Goal: Task Accomplishment & Management: Complete application form

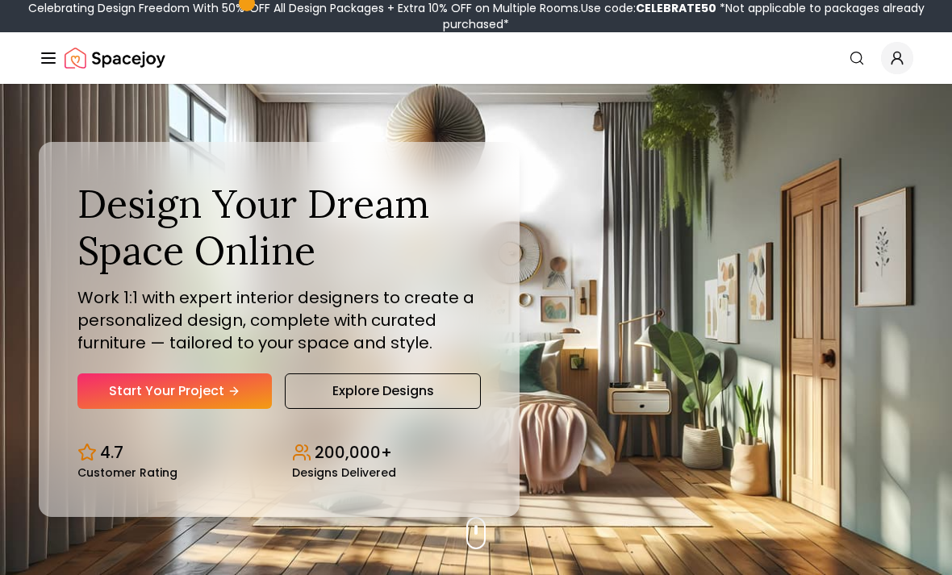
click at [115, 409] on link "Start Your Project" at bounding box center [174, 392] width 194 height 36
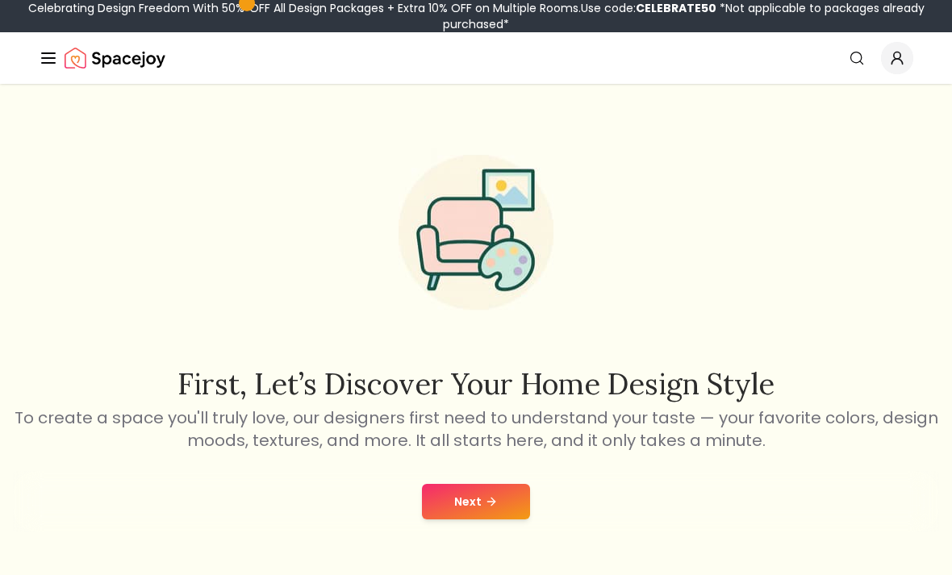
click at [466, 508] on button "Next" at bounding box center [476, 502] width 108 height 36
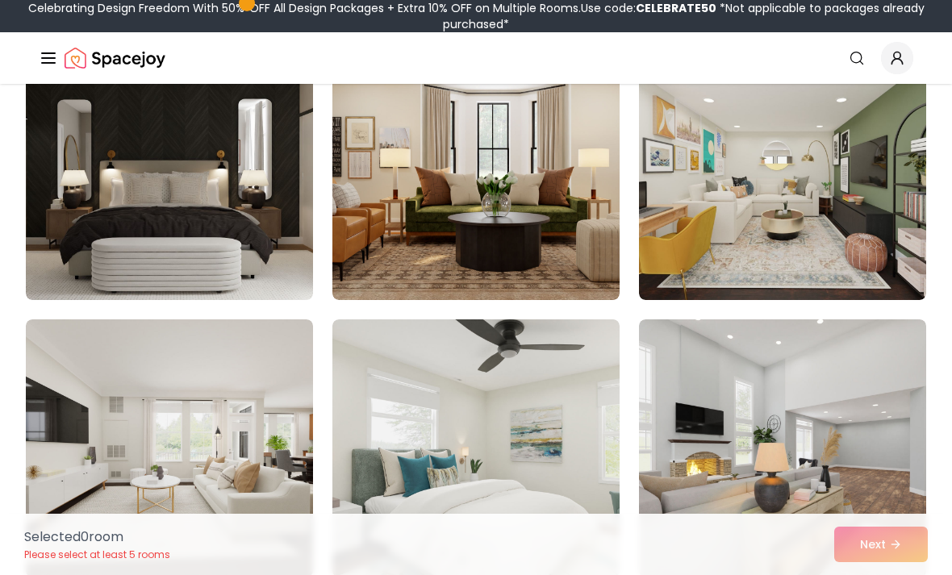
scroll to position [1010, 0]
click at [924, 433] on img at bounding box center [782, 449] width 287 height 258
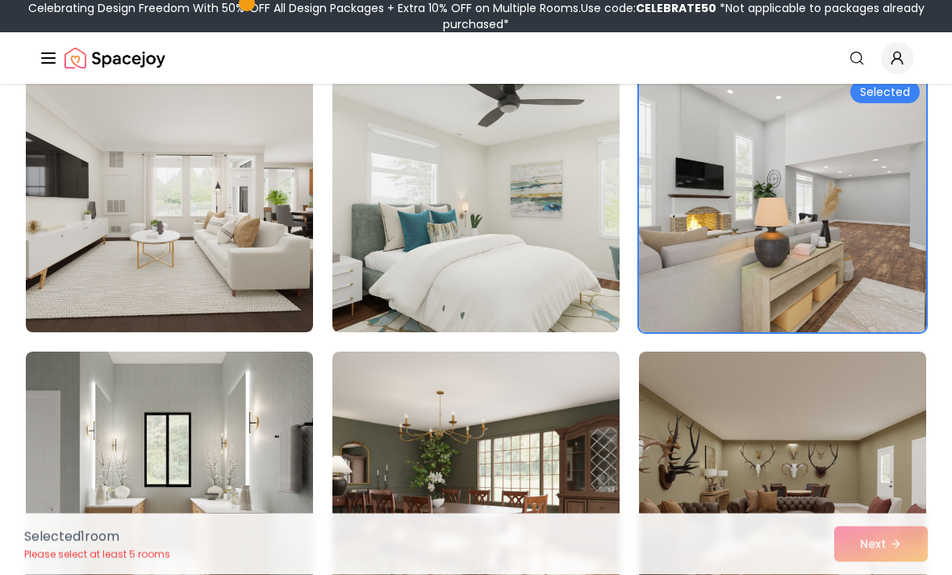
scroll to position [1248, 0]
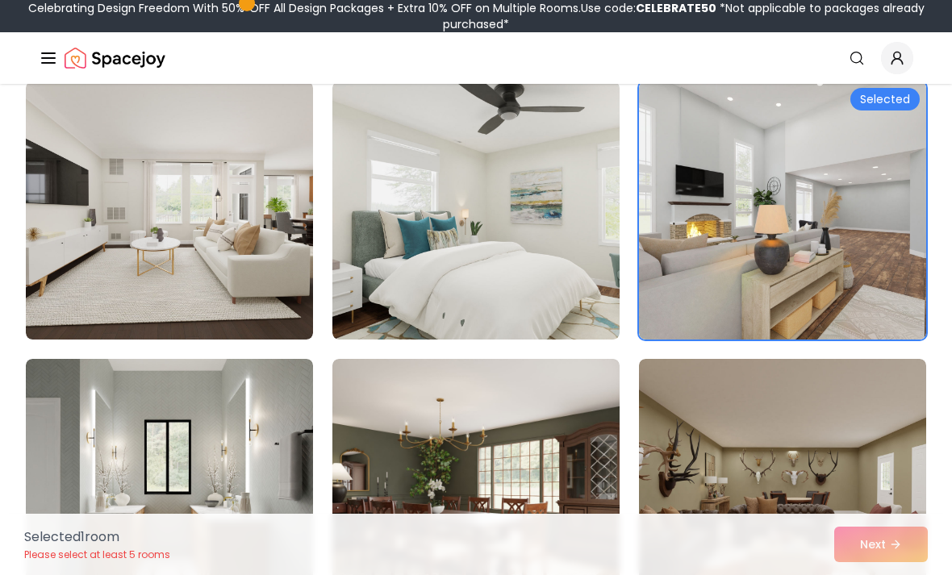
click at [903, 327] on img at bounding box center [782, 211] width 287 height 258
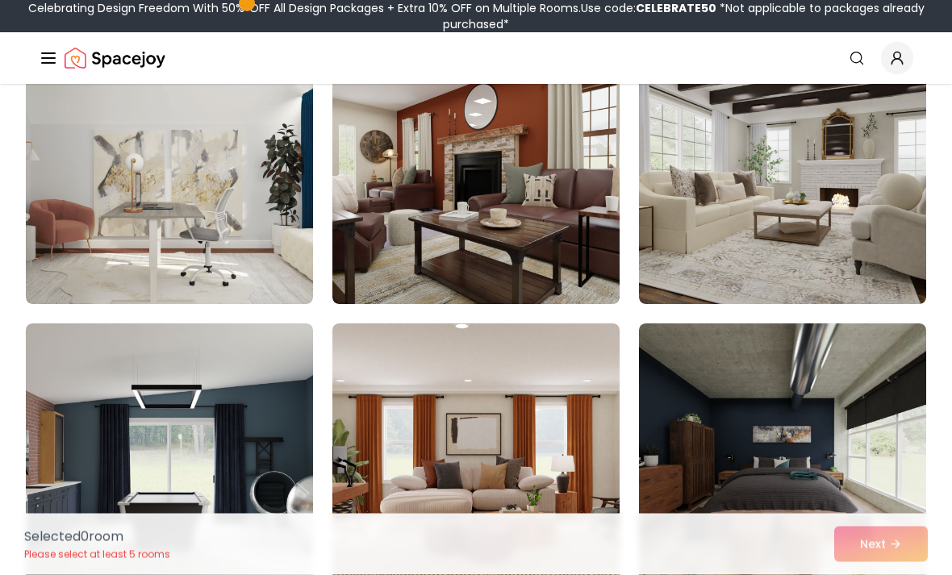
scroll to position [1839, 0]
click at [894, 261] on img at bounding box center [782, 175] width 287 height 258
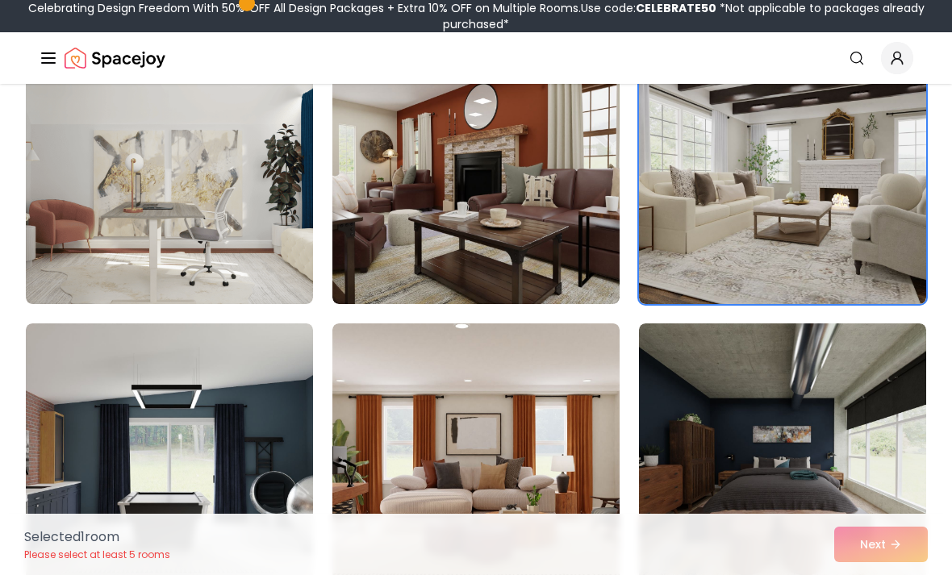
click at [893, 272] on img at bounding box center [782, 175] width 287 height 258
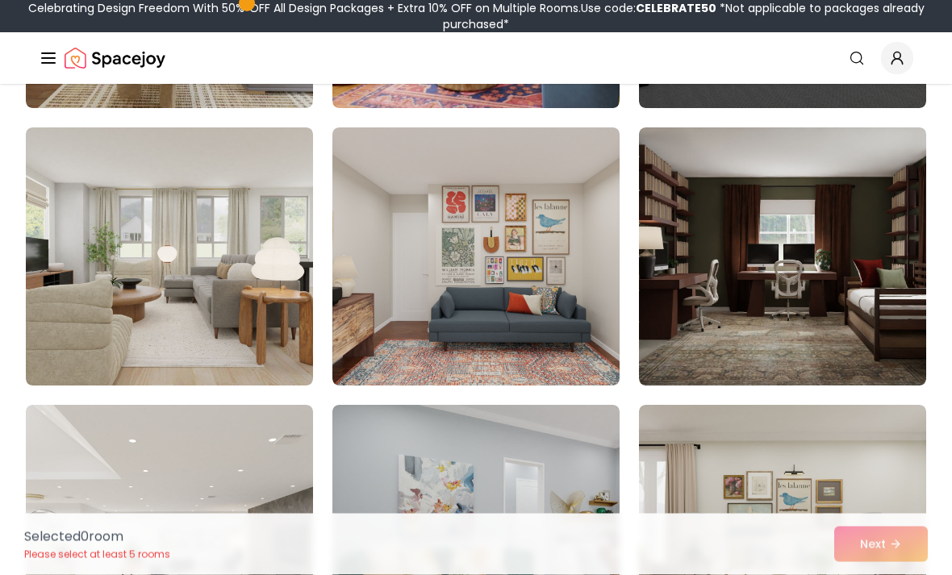
scroll to position [2868, 0]
click at [62, 333] on img at bounding box center [169, 257] width 287 height 258
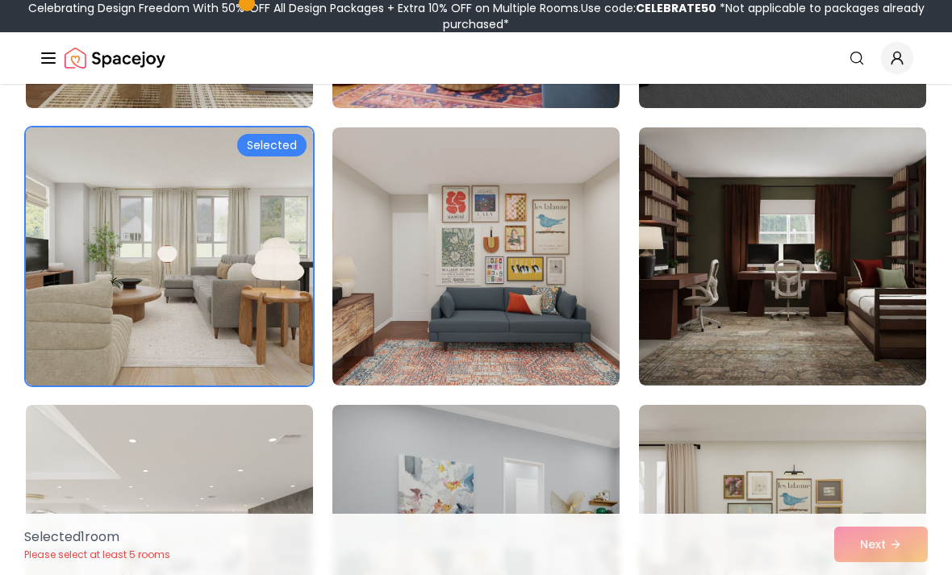
click at [885, 575] on div "Selected 1 room Please select at least 5 rooms Next" at bounding box center [476, 544] width 930 height 61
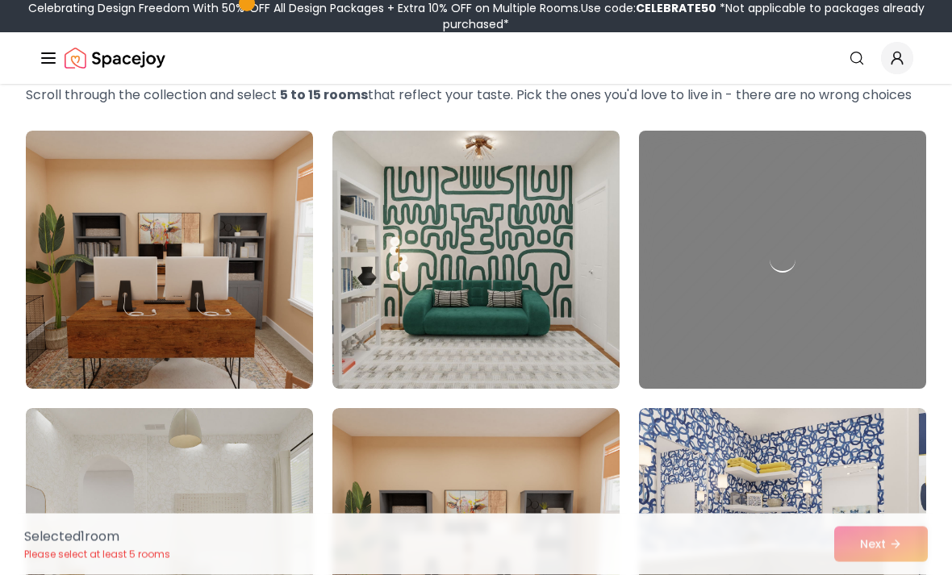
scroll to position [0, 0]
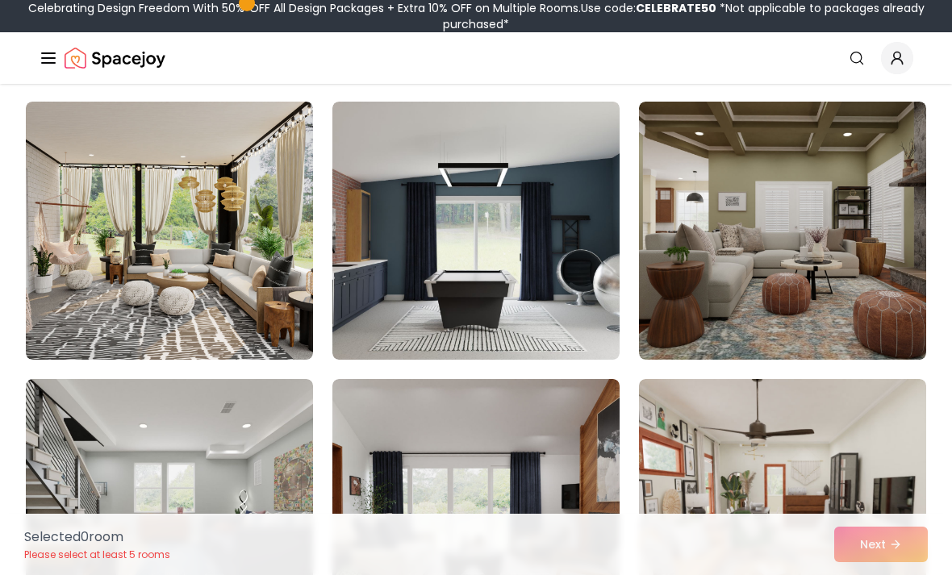
scroll to position [119, 0]
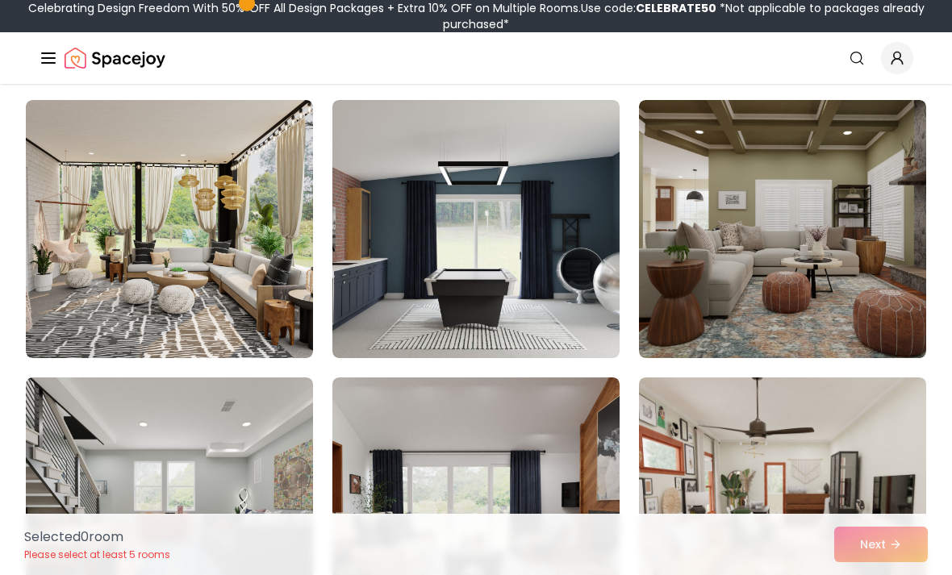
click at [54, 313] on img at bounding box center [169, 229] width 287 height 258
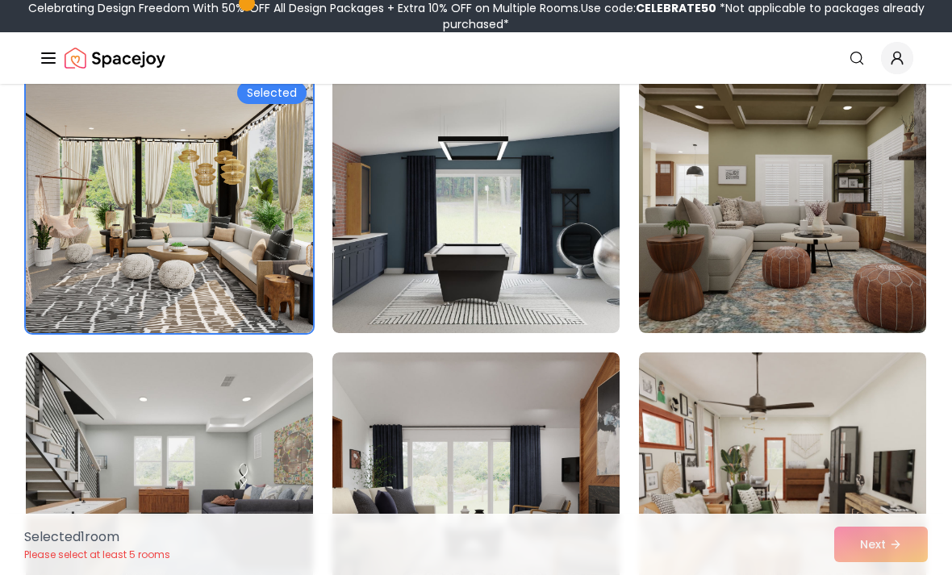
scroll to position [144, 0]
